Goal: Task Accomplishment & Management: Use online tool/utility

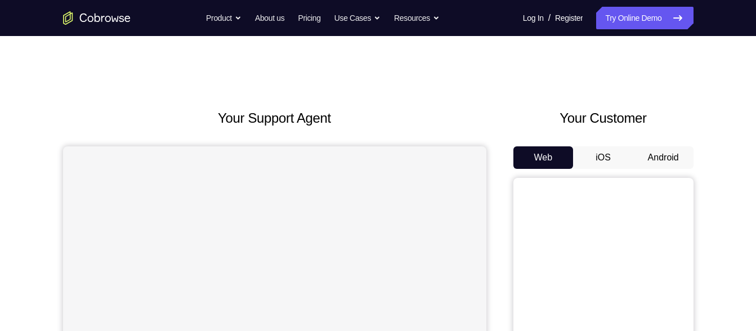
click at [652, 158] on button "Android" at bounding box center [663, 157] width 60 height 23
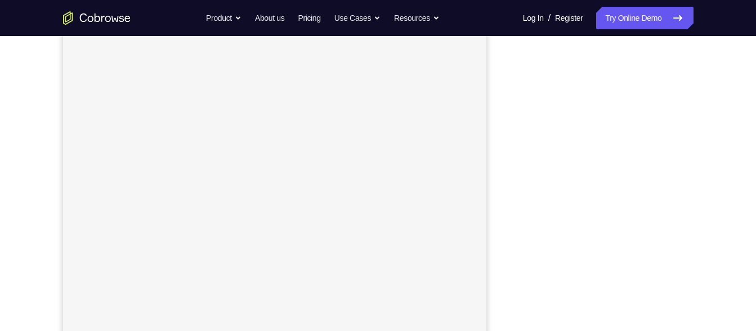
scroll to position [184, 0]
click at [626, 28] on link "Try Online Demo" at bounding box center [644, 18] width 97 height 23
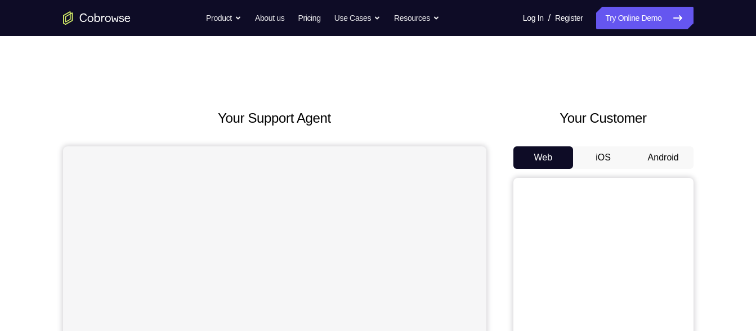
click at [671, 164] on button "Android" at bounding box center [663, 157] width 60 height 23
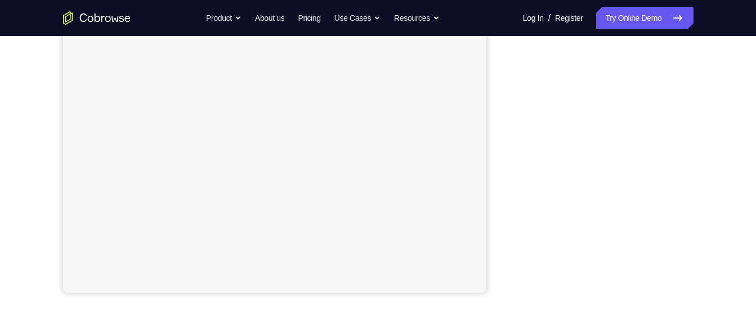
scroll to position [224, 0]
